Goal: Task Accomplishment & Management: Use online tool/utility

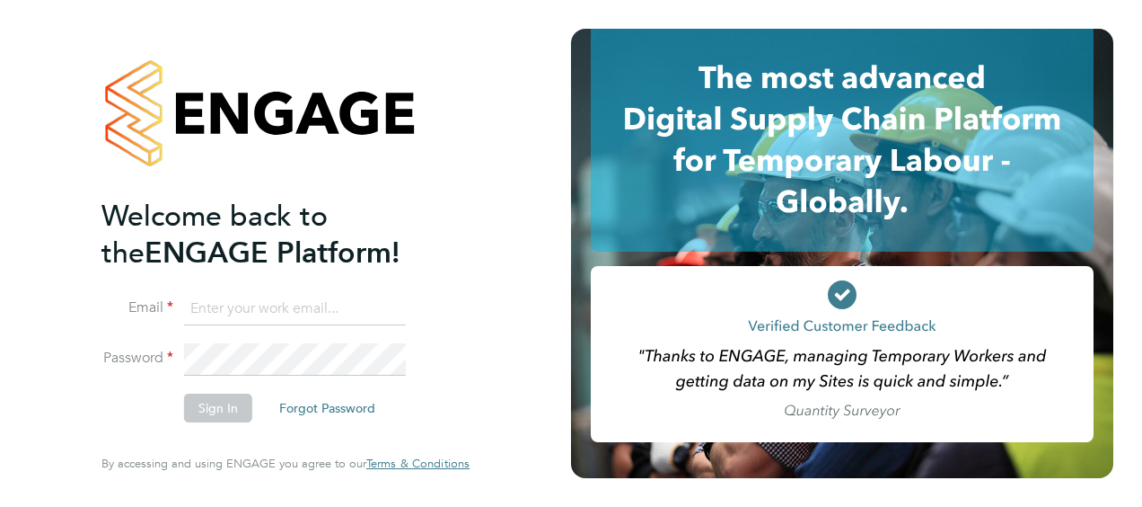
type input "Roxanne.Charles@justice.gov.uk"
click at [228, 415] on button "Sign In" at bounding box center [218, 407] width 68 height 29
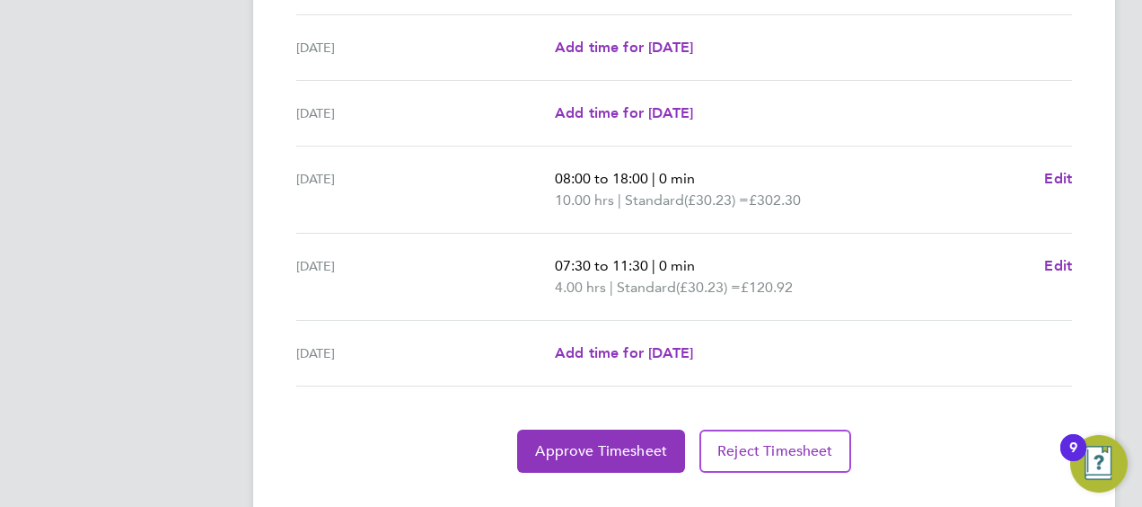
scroll to position [766, 0]
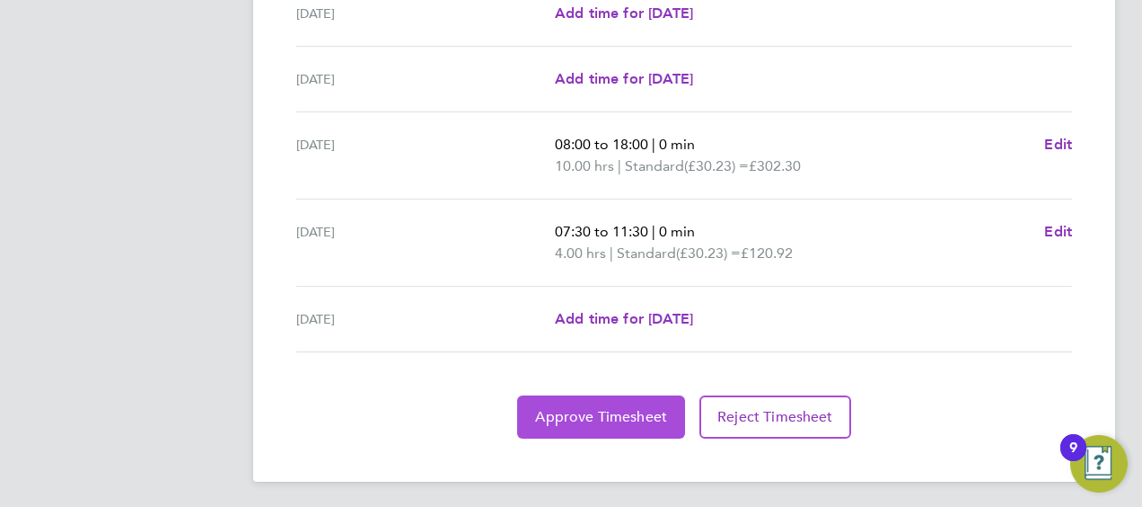
click at [560, 424] on button "Approve Timesheet" at bounding box center [601, 416] width 168 height 43
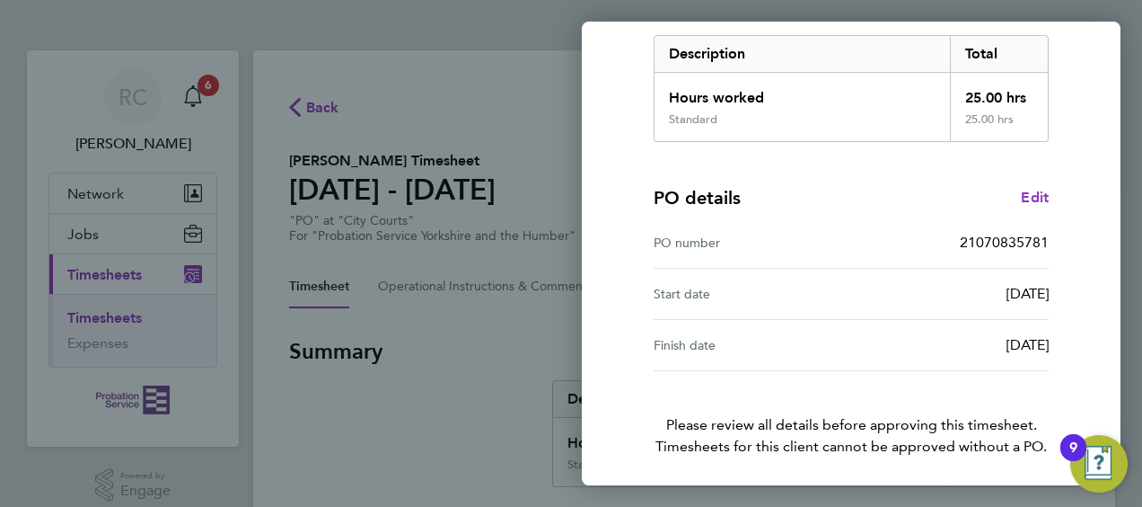
scroll to position [352, 0]
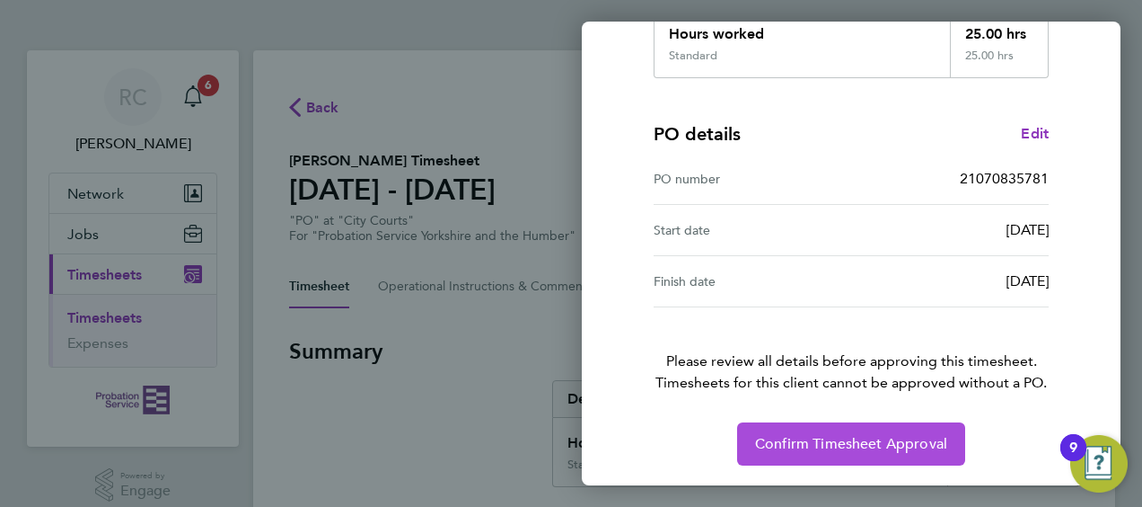
click at [773, 427] on button "Confirm Timesheet Approval" at bounding box center [851, 443] width 228 height 43
